Goal: Task Accomplishment & Management: Manage account settings

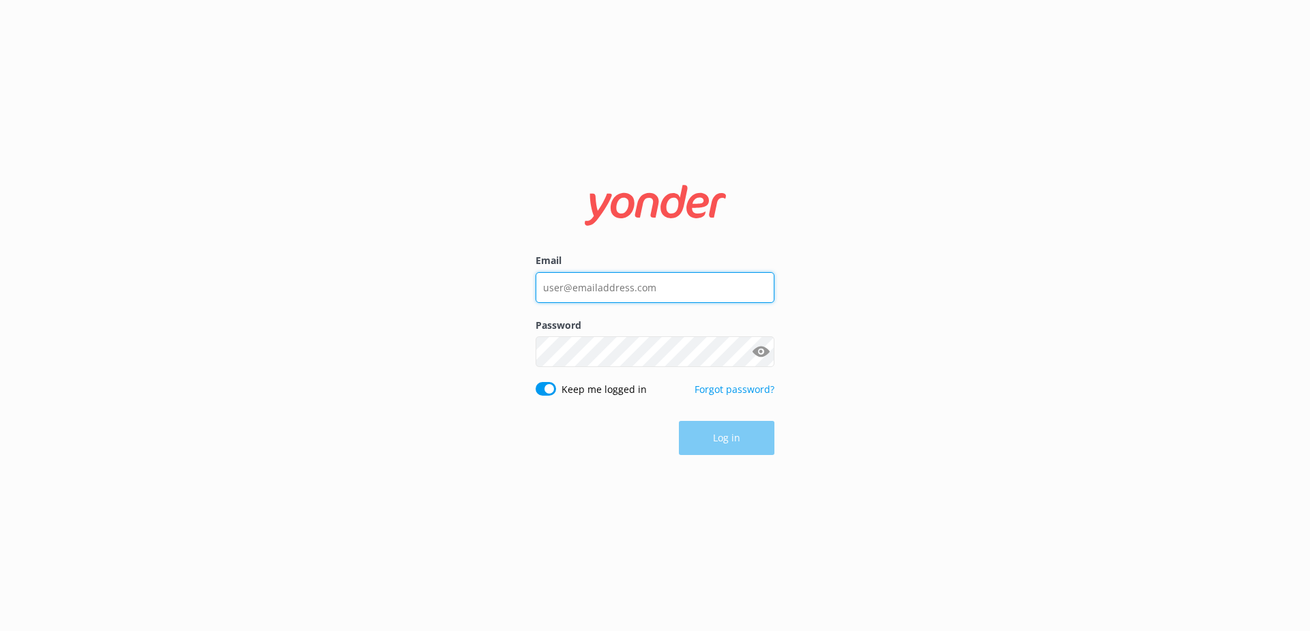
type input "[EMAIL_ADDRESS][DOMAIN_NAME]"
click at [746, 431] on div "Log in" at bounding box center [654, 438] width 239 height 34
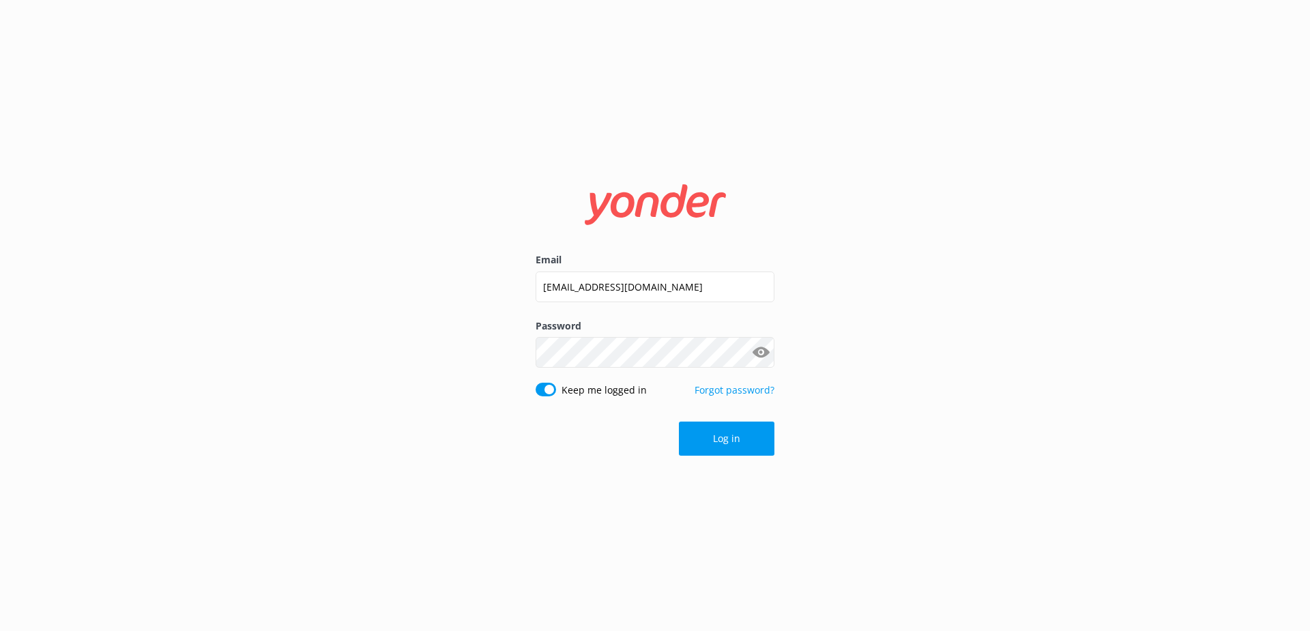
click at [746, 431] on button "Log in" at bounding box center [726, 439] width 95 height 34
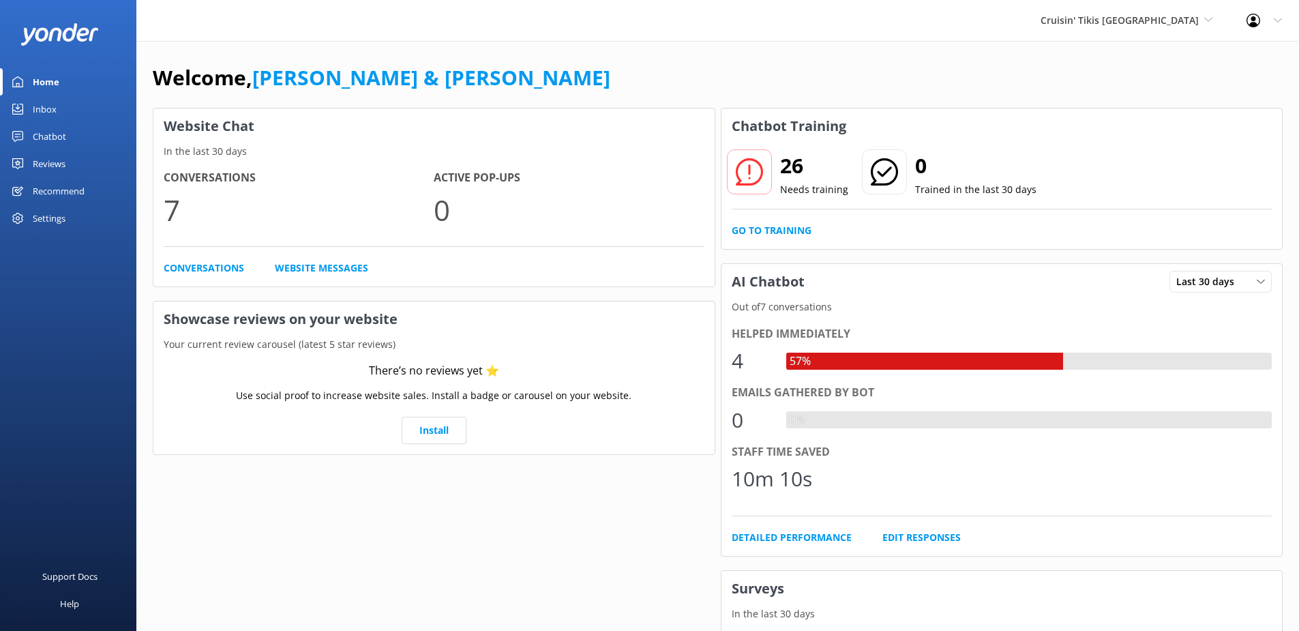
click at [42, 110] on div "Inbox" at bounding box center [45, 108] width 24 height 27
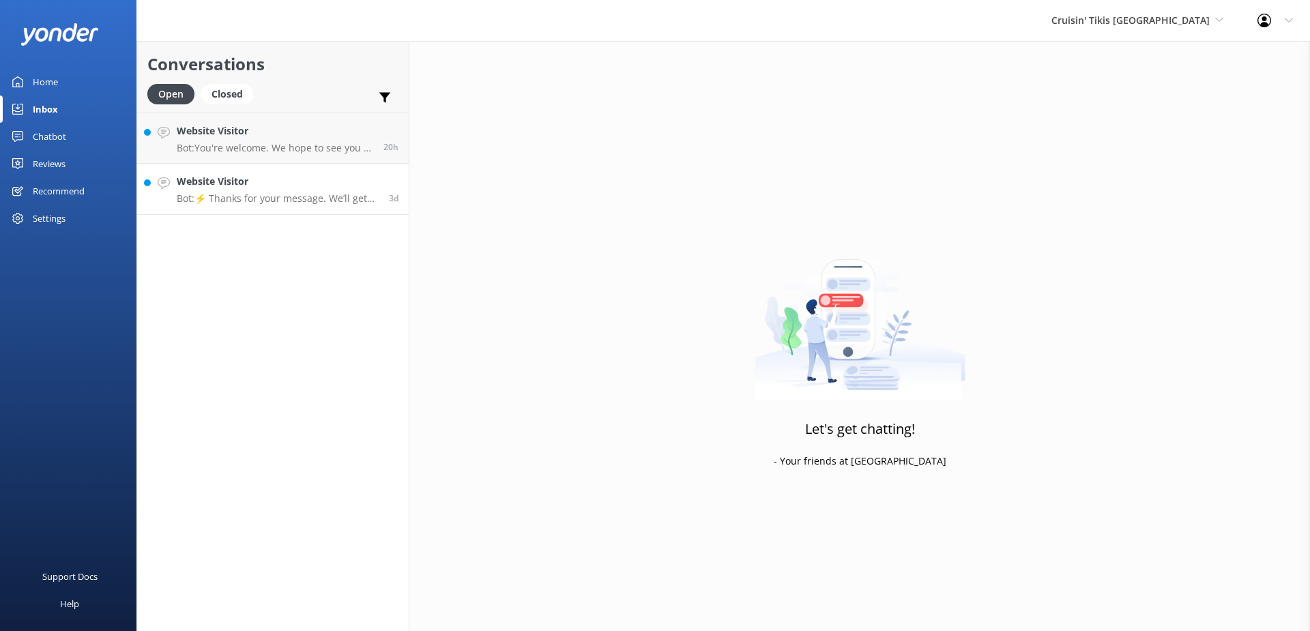
click at [252, 183] on h4 "Website Visitor" at bounding box center [278, 181] width 202 height 15
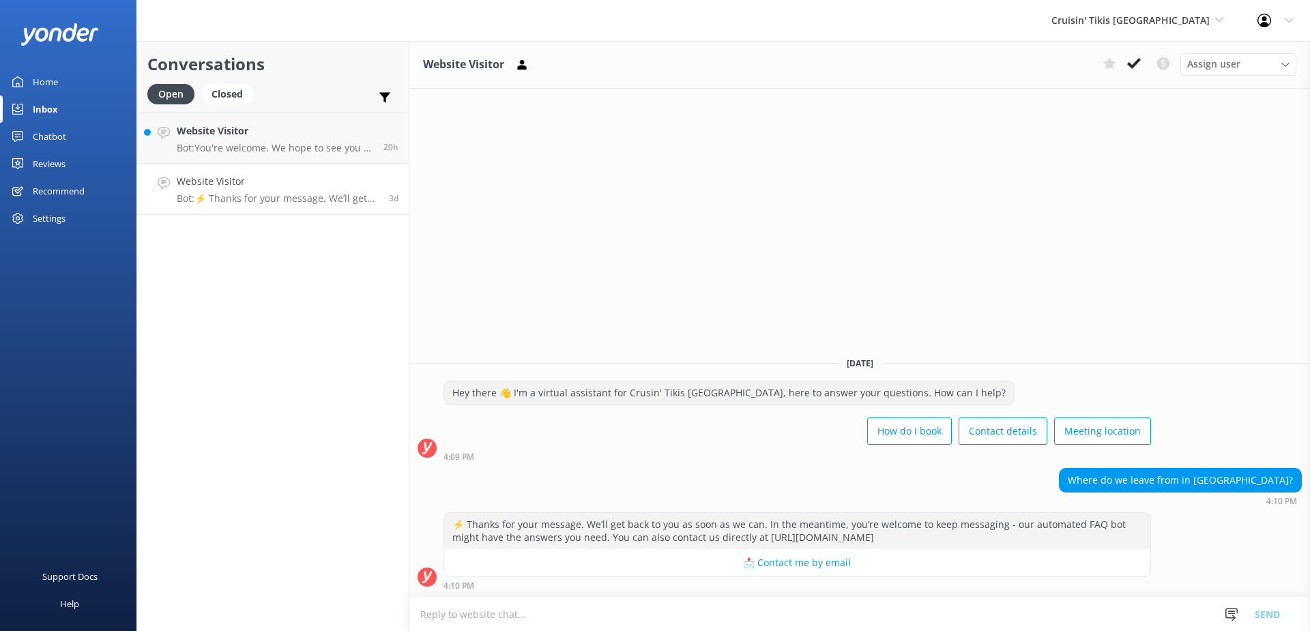
click at [630, 615] on textarea at bounding box center [859, 614] width 900 height 33
type textarea "We leave from Monarca's Mexican Restaurant"
click at [1281, 617] on button "Send" at bounding box center [1266, 614] width 51 height 34
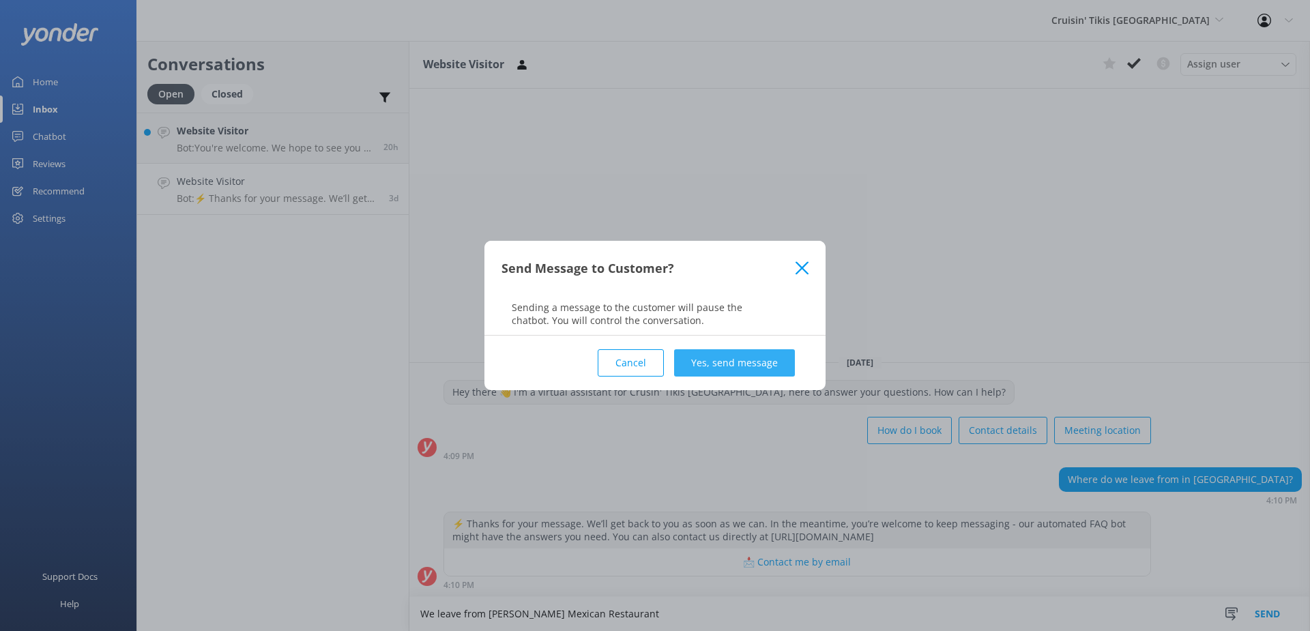
click at [767, 370] on button "Yes, send message" at bounding box center [734, 362] width 121 height 27
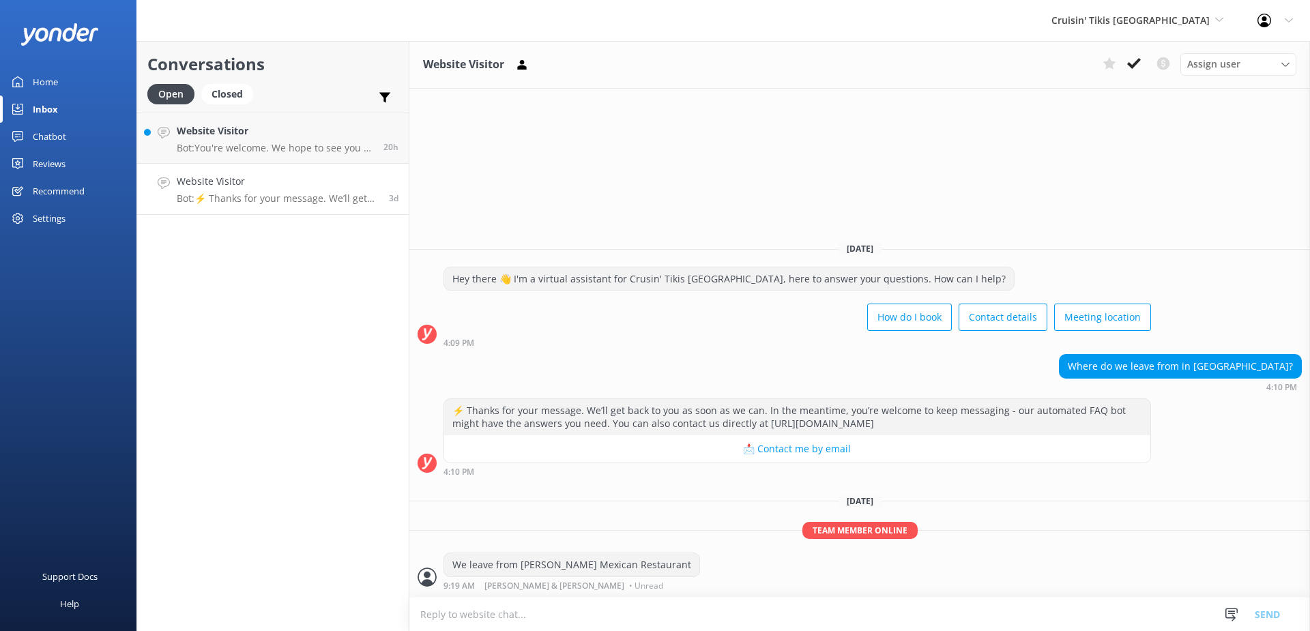
click at [229, 194] on p "Bot: ⚡ Thanks for your message. We’ll get back to you as soon as we can. In the…" at bounding box center [278, 198] width 202 height 12
click at [229, 139] on div "Website Visitor Bot: You're welcome. We hope to see you at Cruisin' Tikis Cape …" at bounding box center [275, 137] width 196 height 29
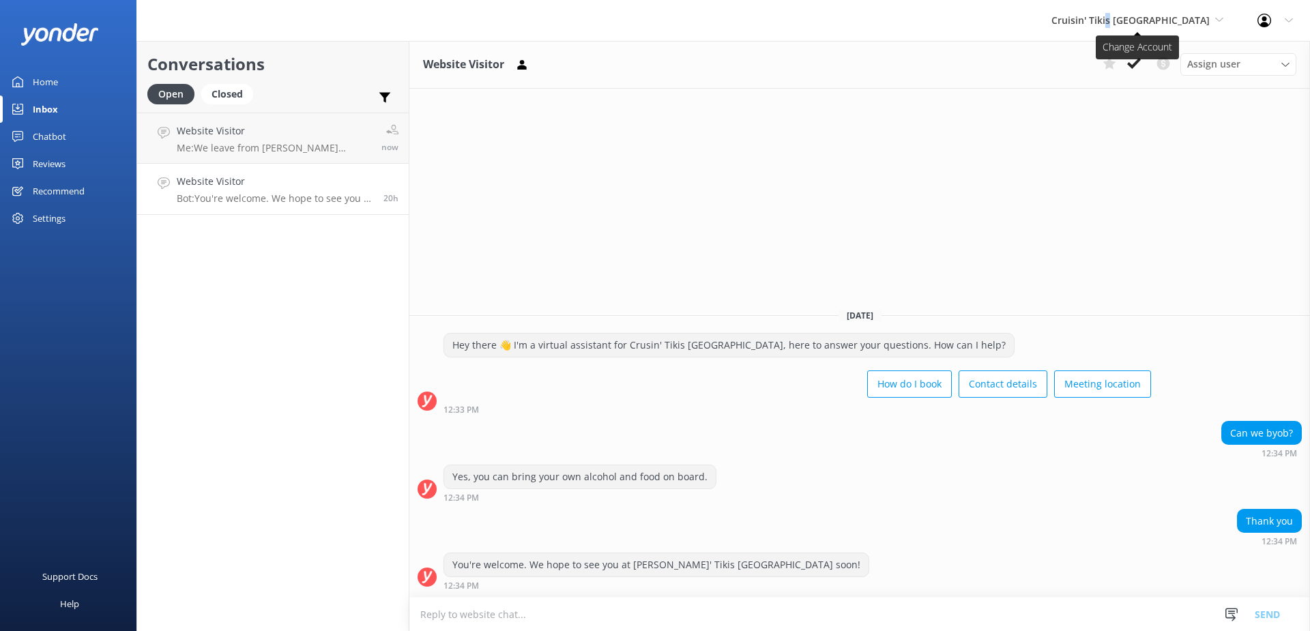
click at [1155, 14] on span "Cruisin' Tikis [GEOGRAPHIC_DATA]" at bounding box center [1130, 20] width 158 height 13
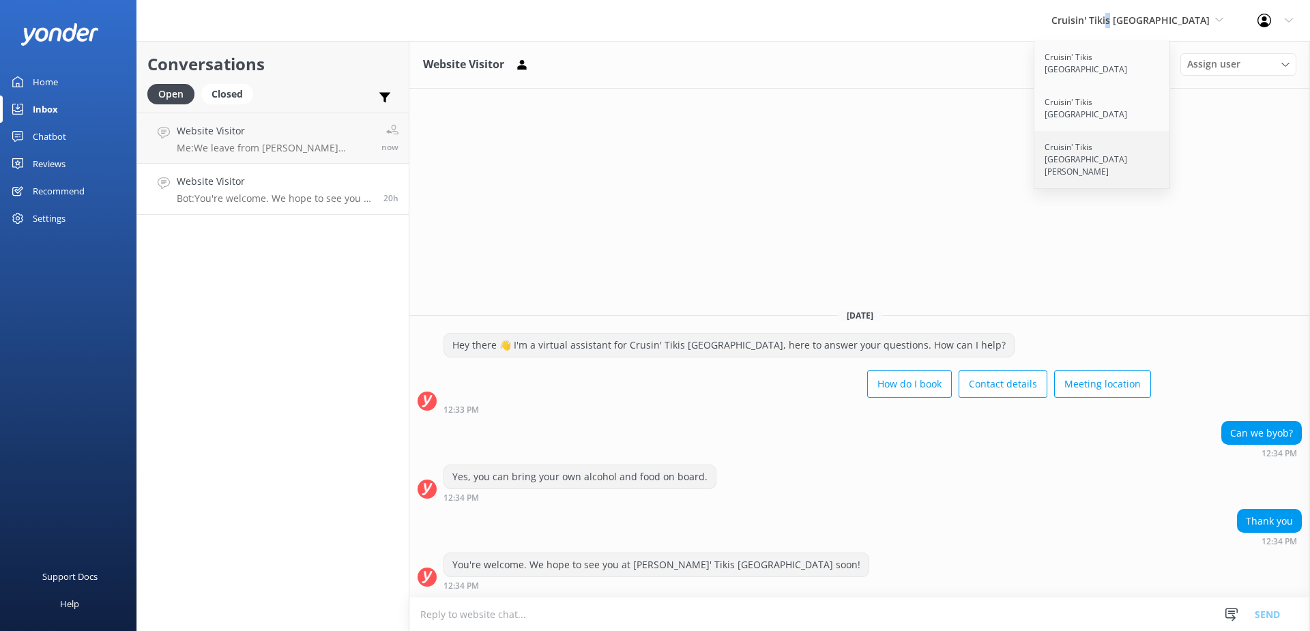
drag, startPoint x: 1155, startPoint y: 14, endPoint x: 1100, endPoint y: 123, distance: 122.0
click at [1100, 131] on link "Cruisin' Tikis [GEOGRAPHIC_DATA][PERSON_NAME]" at bounding box center [1102, 159] width 136 height 57
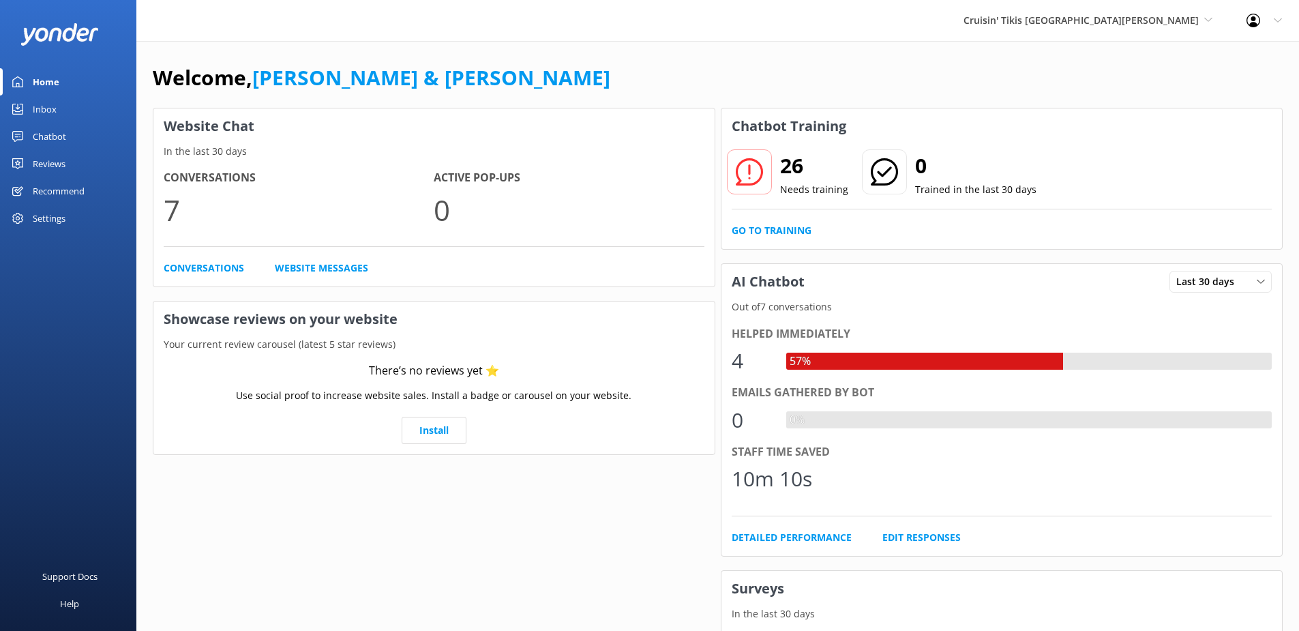
click at [54, 102] on div "Inbox" at bounding box center [45, 108] width 24 height 27
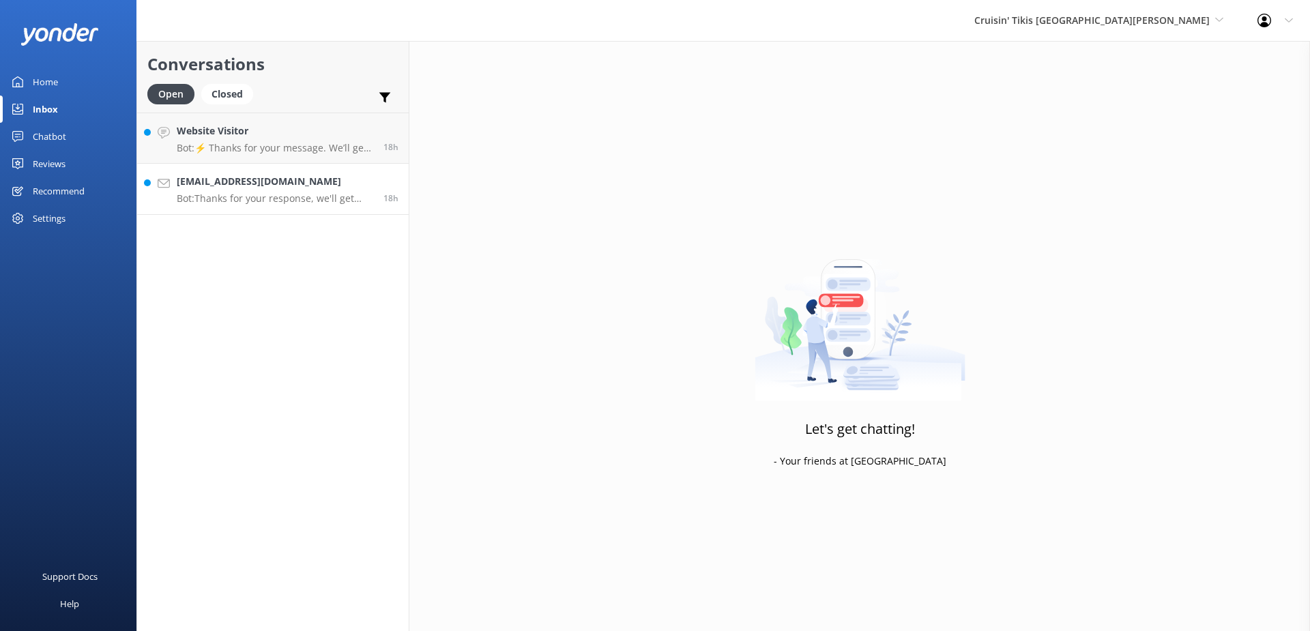
click at [314, 196] on p "Bot: Thanks for your response, we'll get back to you as soon as we can during o…" at bounding box center [275, 198] width 196 height 12
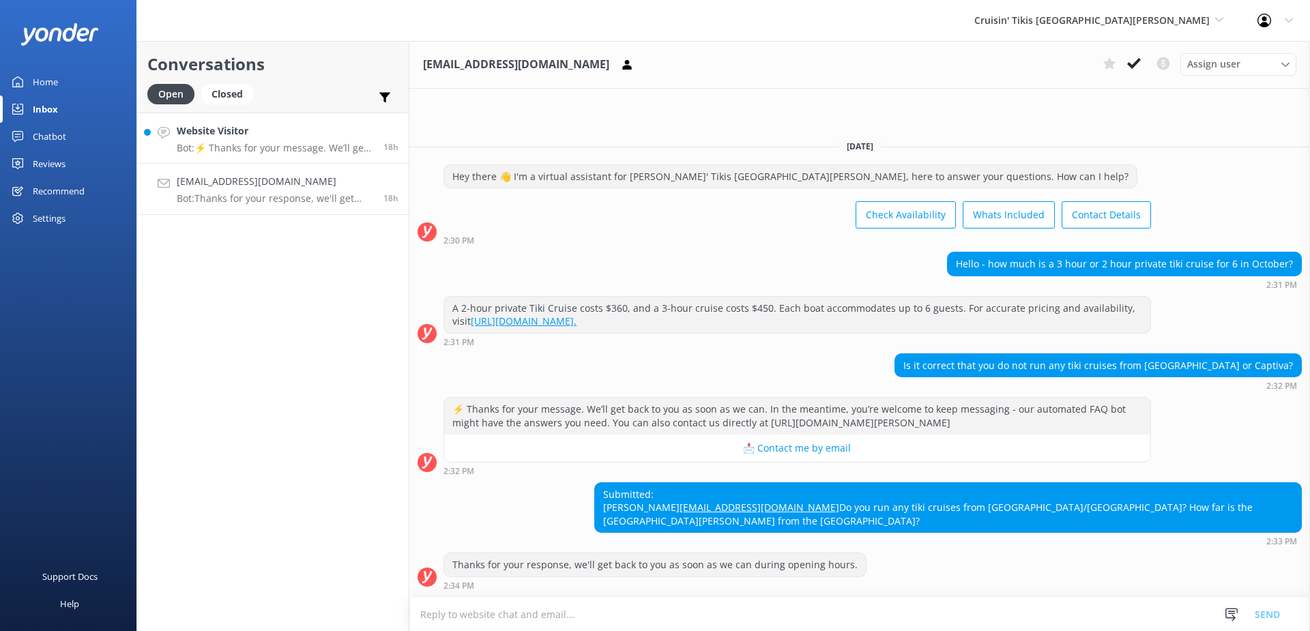
click at [278, 145] on p "Bot: ⚡ Thanks for your message. We’ll get back to you as soon as we can. In the…" at bounding box center [275, 148] width 196 height 12
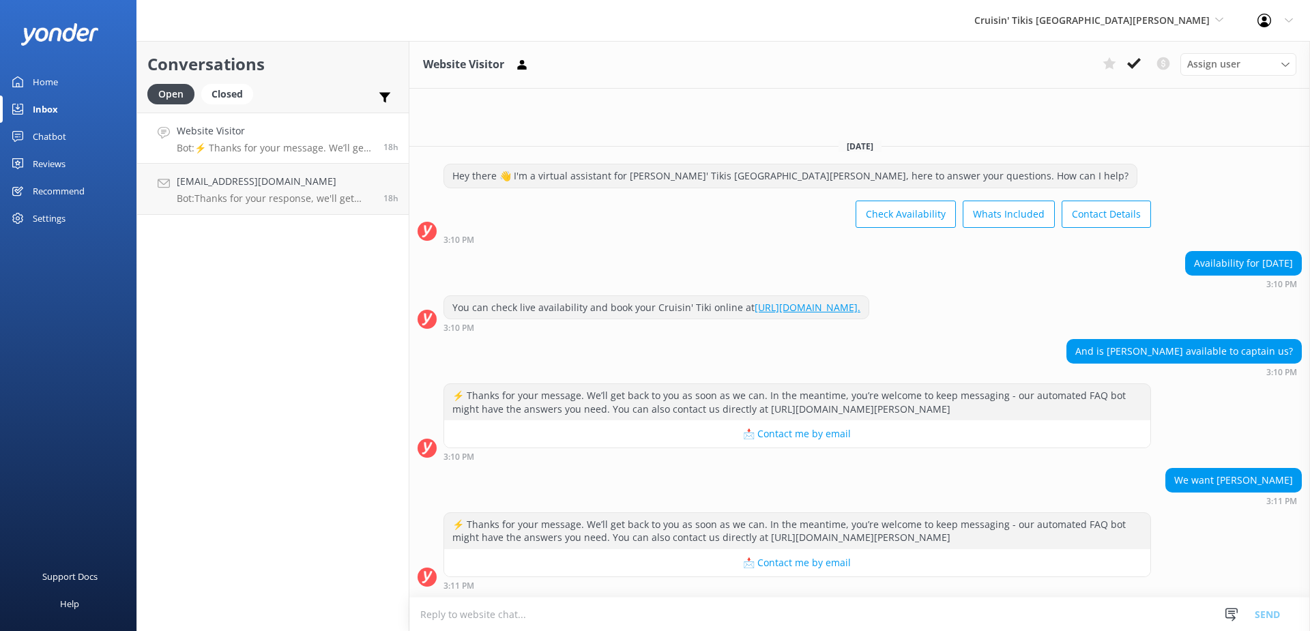
click at [945, 610] on textarea at bounding box center [859, 614] width 900 height 33
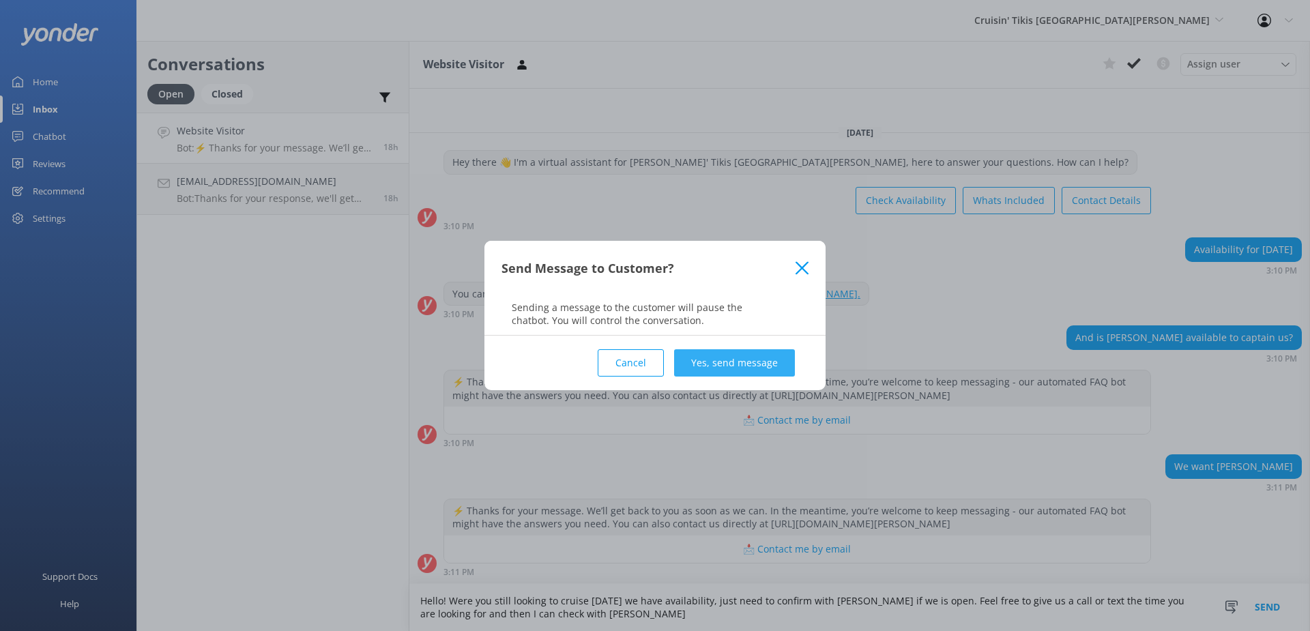
type textarea "Hello! Were you still looking to cruise [DATE] we have availability, just need …"
click at [738, 358] on button "Yes, send message" at bounding box center [734, 362] width 121 height 27
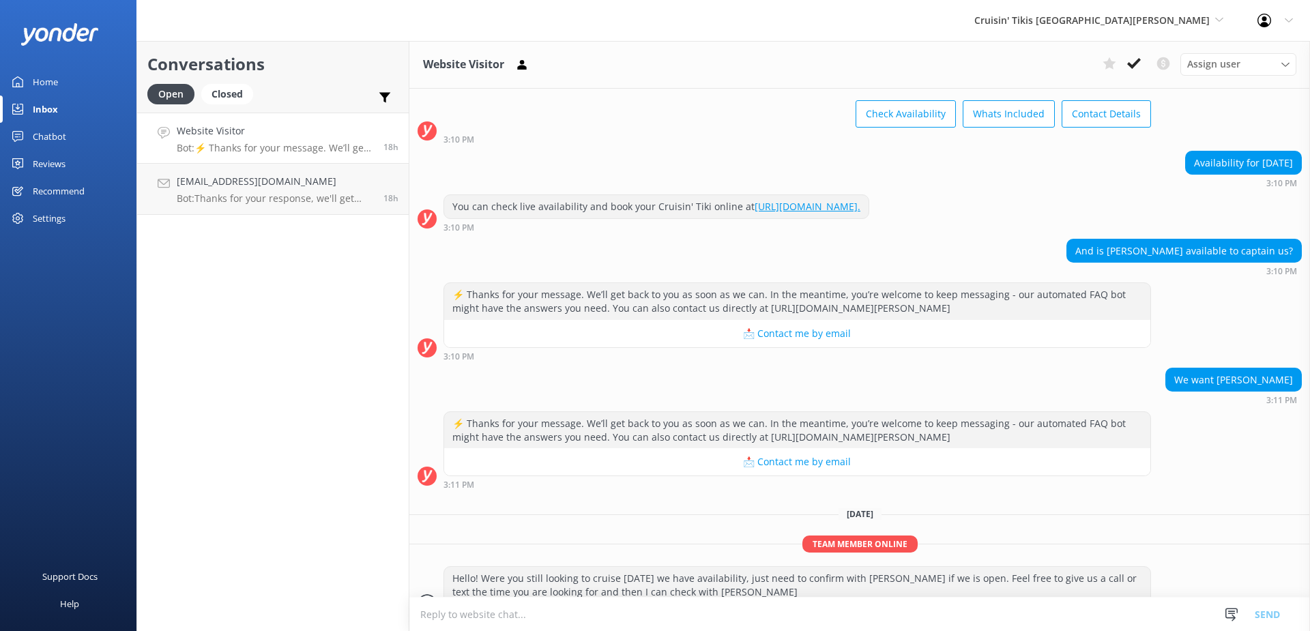
scroll to position [88, 0]
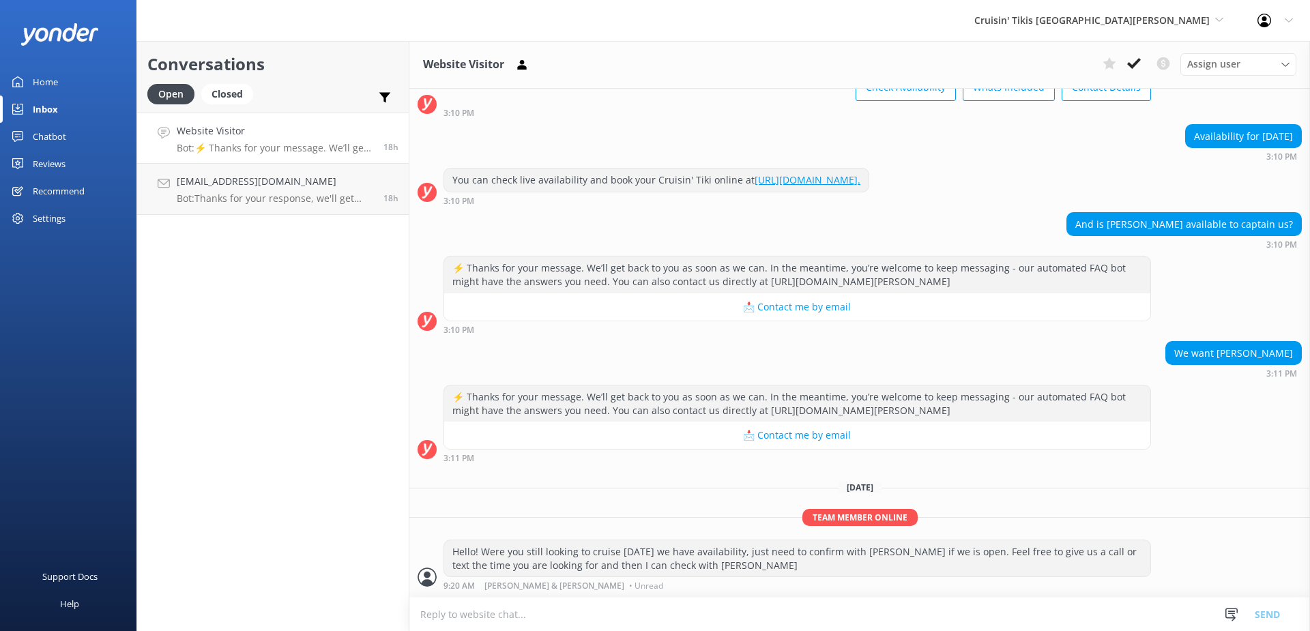
drag, startPoint x: 916, startPoint y: 551, endPoint x: 889, endPoint y: 567, distance: 30.9
click at [889, 567] on div "Hello! Were you still looking to cruise [DATE] we have availability, just need …" at bounding box center [797, 558] width 706 height 36
click at [1166, 17] on span "Cruisin' Tikis [GEOGRAPHIC_DATA][PERSON_NAME]" at bounding box center [1091, 20] width 235 height 13
click at [1093, 91] on link "Cruisin' Tikis [GEOGRAPHIC_DATA]" at bounding box center [1025, 108] width 136 height 45
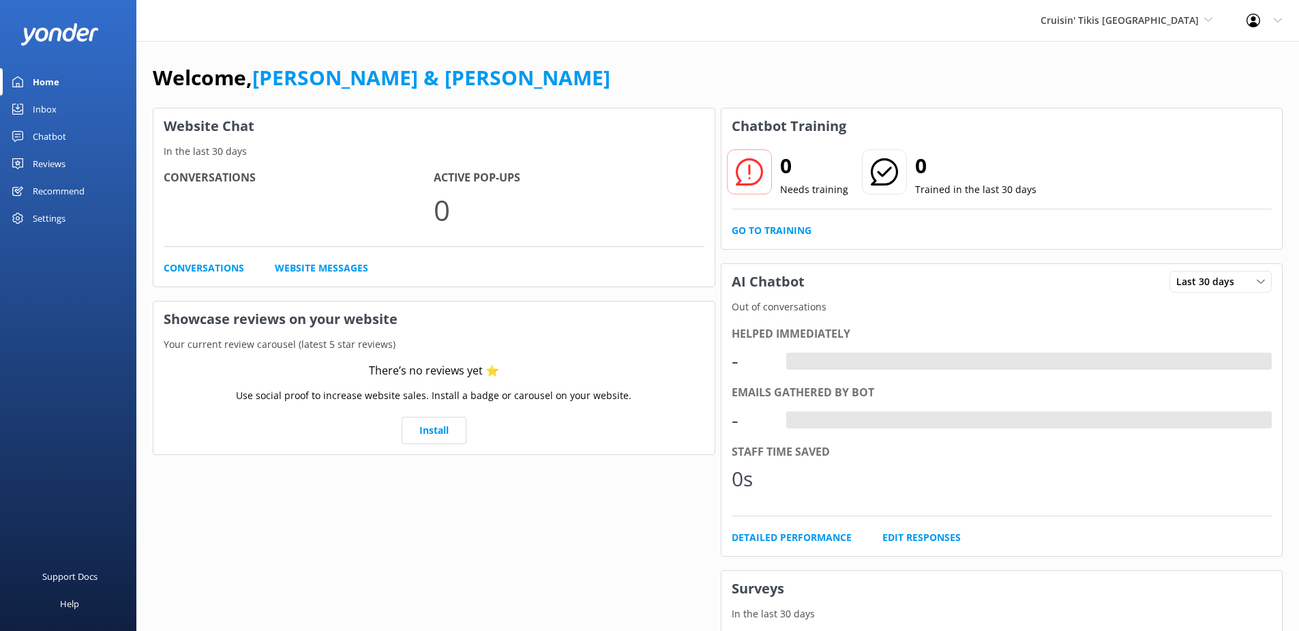
click at [29, 103] on link "Inbox" at bounding box center [68, 108] width 136 height 27
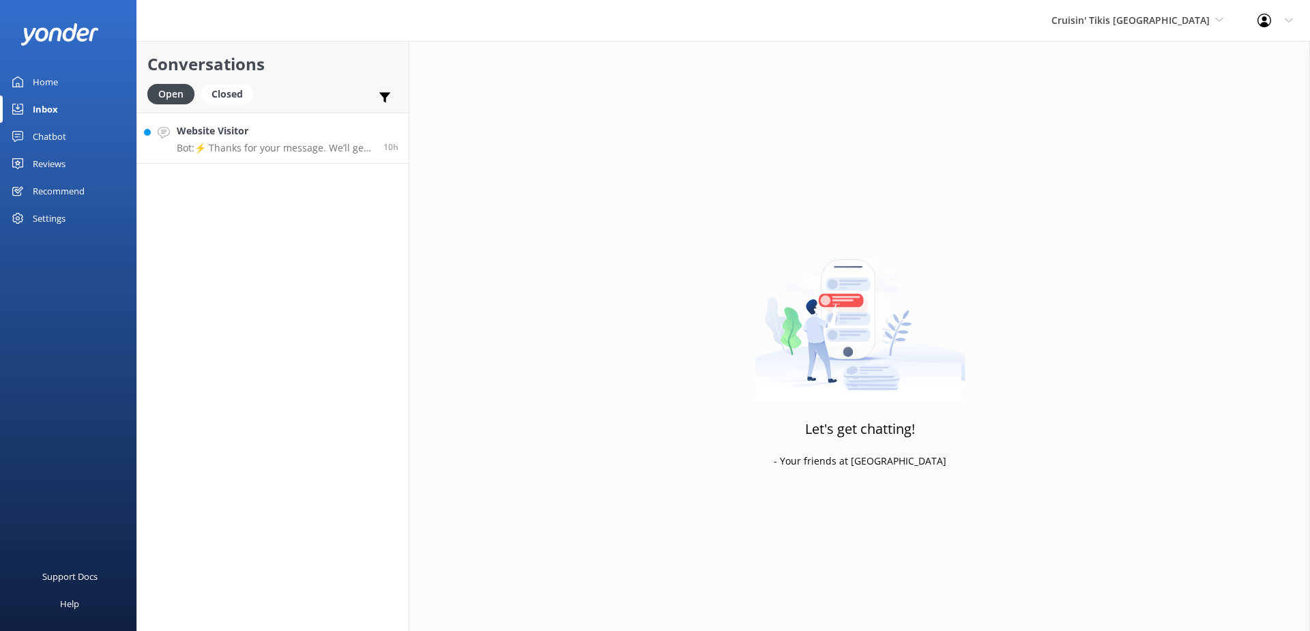
click at [321, 145] on p "Bot: ⚡ Thanks for your message. We’ll get back to you as soon as we can. In the…" at bounding box center [275, 148] width 196 height 12
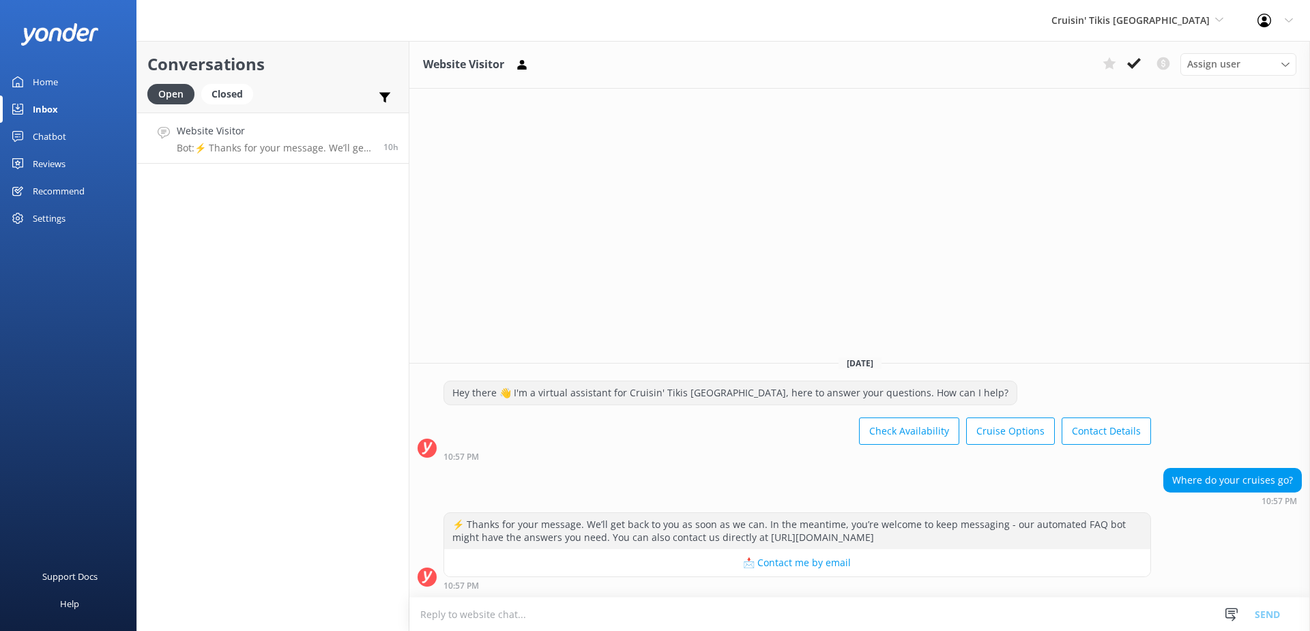
click at [869, 604] on textarea at bounding box center [859, 614] width 900 height 33
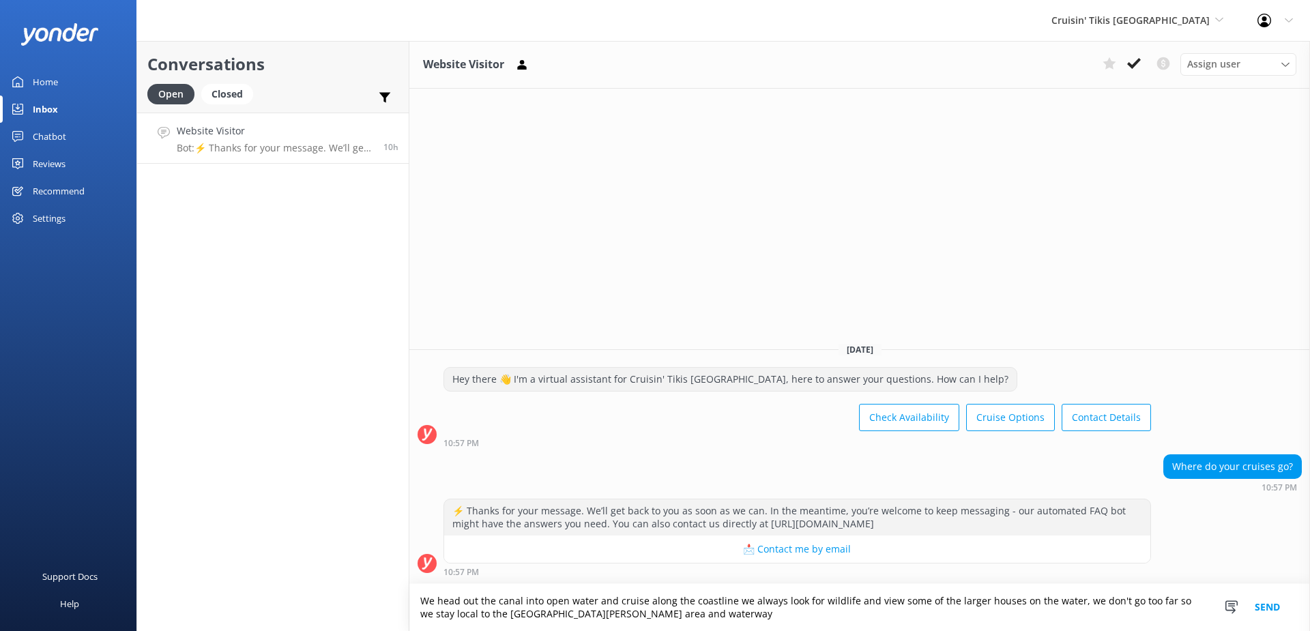
click at [630, 617] on textarea "We head out the canal into open water and cruise along the coastline we always …" at bounding box center [859, 607] width 900 height 47
type textarea "We head out the canal into open water and cruise along the coastline we always …"
click at [1264, 606] on button "Send" at bounding box center [1266, 607] width 51 height 47
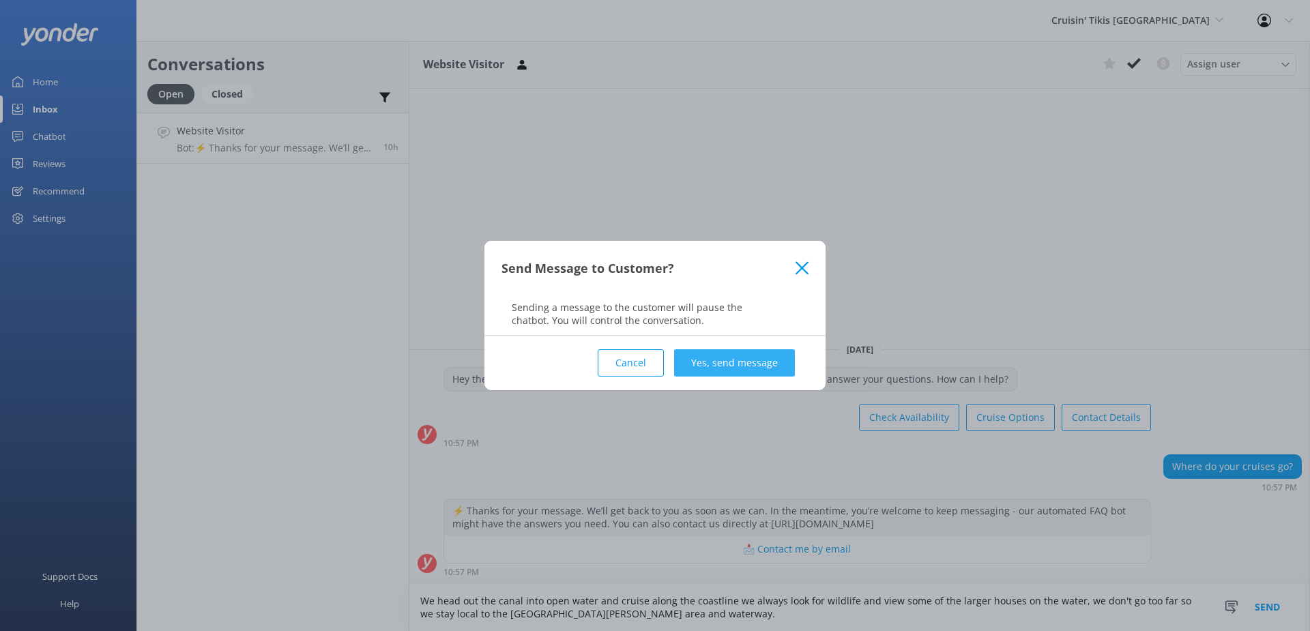
click at [761, 361] on button "Yes, send message" at bounding box center [734, 362] width 121 height 27
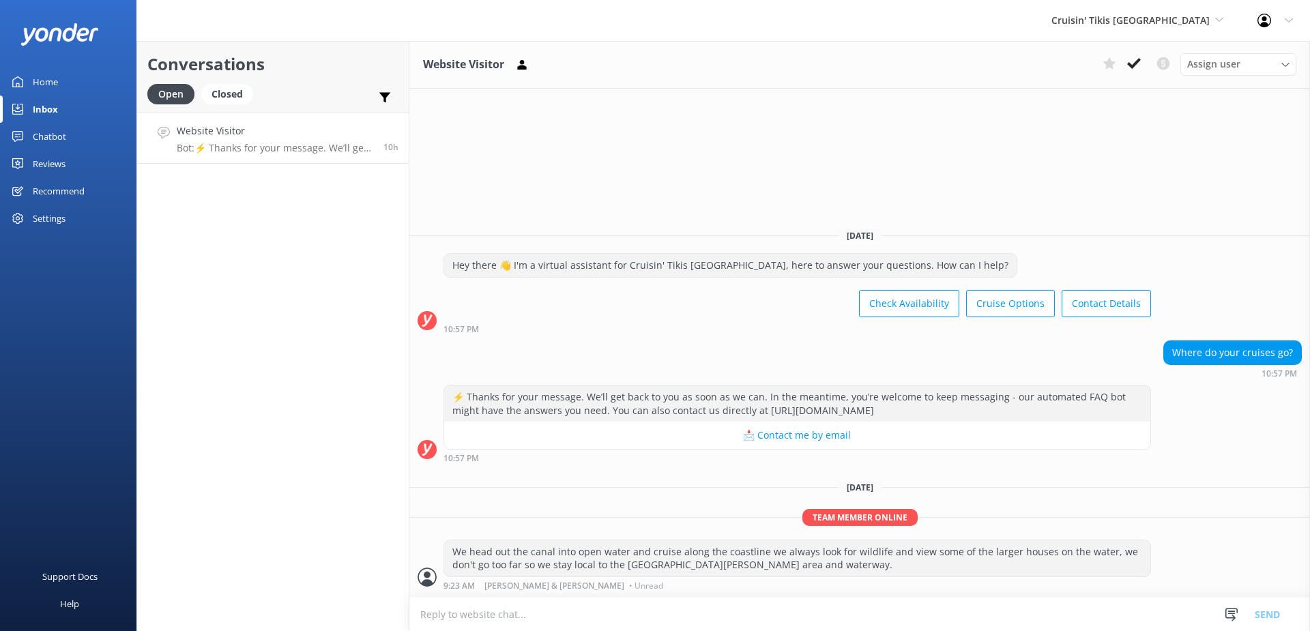
click at [1293, 22] on div "Profile Settings Logout" at bounding box center [1275, 20] width 70 height 41
click at [1269, 56] on link "Profile Settings" at bounding box center [1242, 58] width 136 height 34
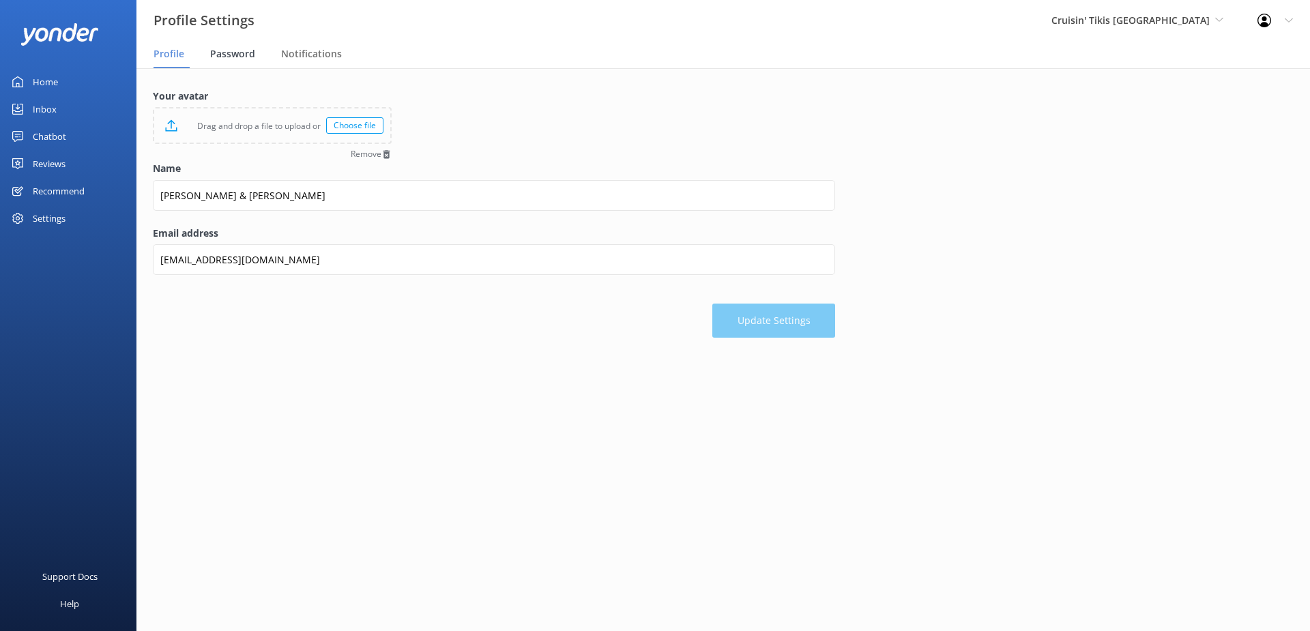
click at [235, 57] on span "Password" at bounding box center [232, 54] width 45 height 14
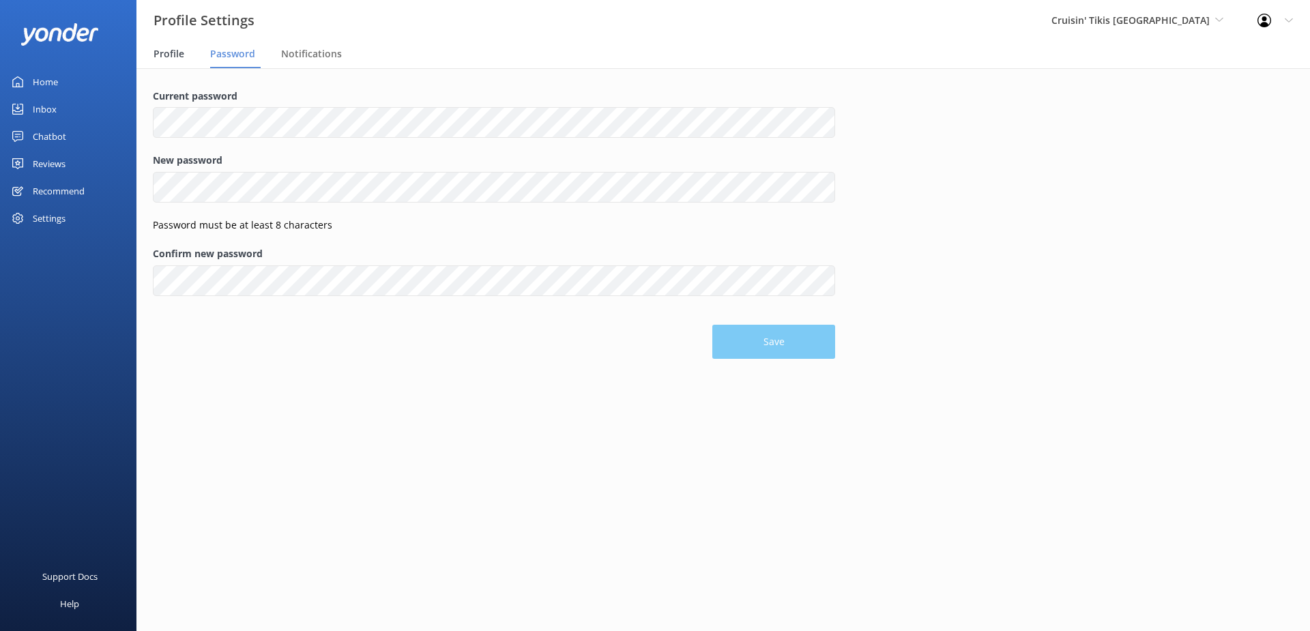
click at [171, 59] on span "Profile" at bounding box center [168, 54] width 31 height 14
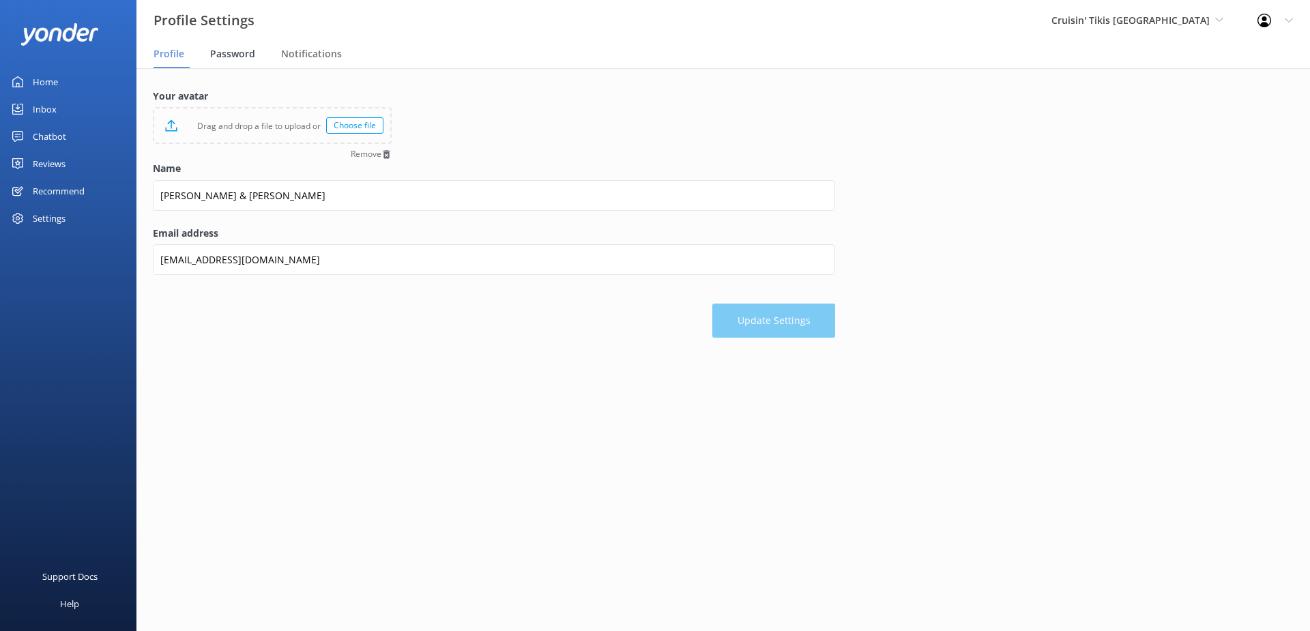
click at [239, 52] on span "Password" at bounding box center [232, 54] width 45 height 14
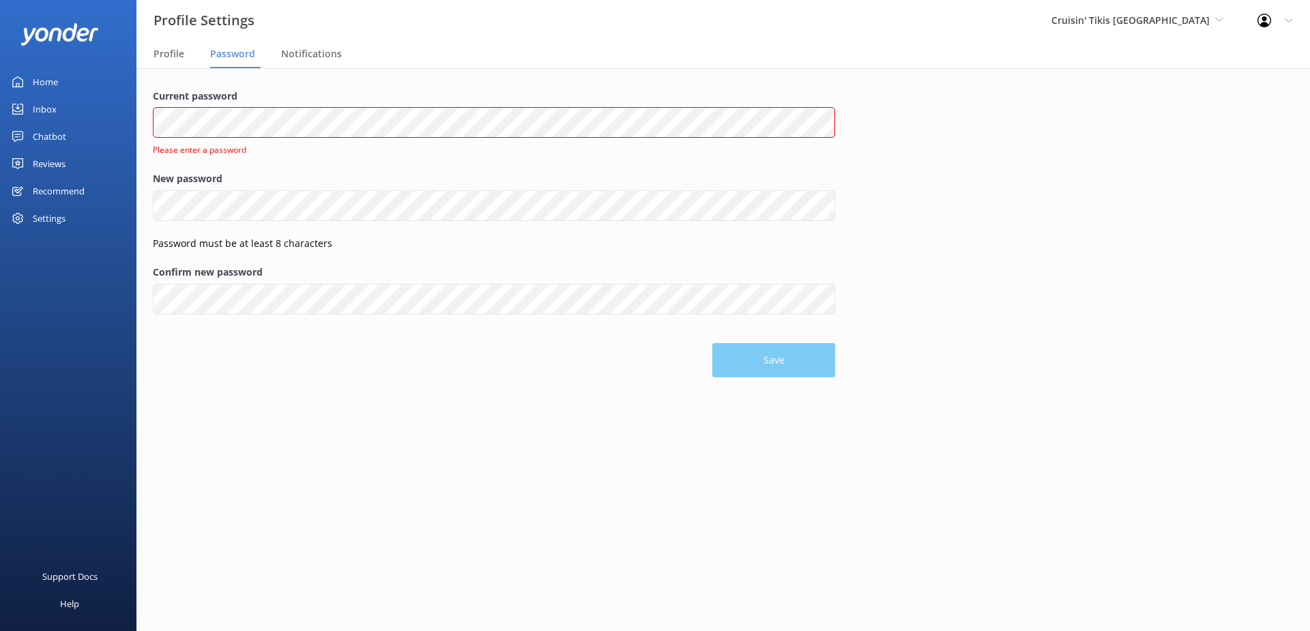
click at [443, 318] on form "Current password Please enter a password New password Password must be at least…" at bounding box center [494, 233] width 682 height 289
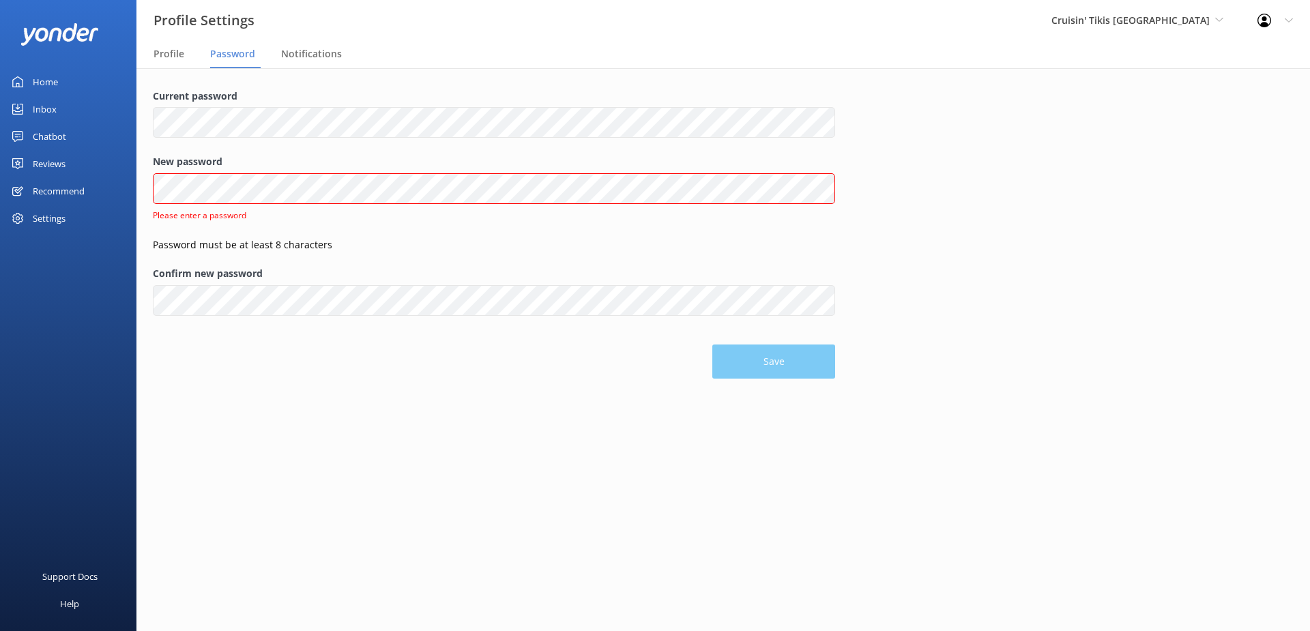
drag, startPoint x: 249, startPoint y: 207, endPoint x: 231, endPoint y: 172, distance: 39.0
click at [250, 207] on div "New password Please enter a password" at bounding box center [494, 195] width 682 height 83
click at [229, 171] on div "New password Please enter a password" at bounding box center [494, 195] width 682 height 83
click at [216, 101] on label "Current password" at bounding box center [494, 96] width 682 height 15
